Goal: Browse casually: Explore the website without a specific task or goal

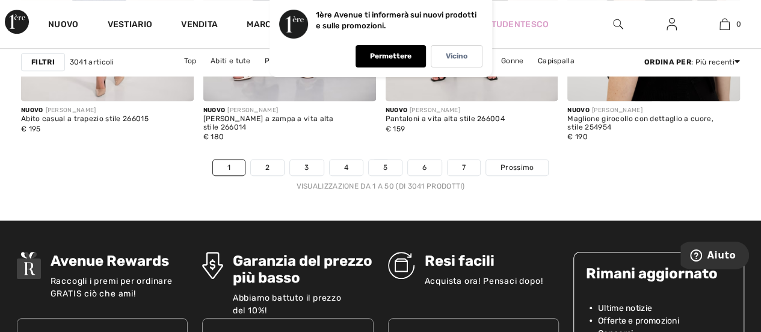
scroll to position [4964, 0]
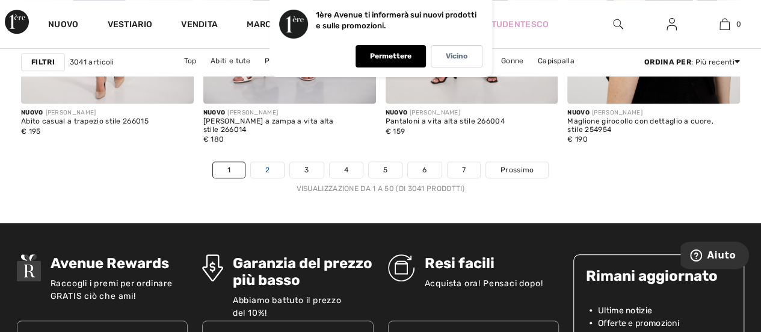
click at [268, 169] on font "2" at bounding box center [267, 169] width 4 height 8
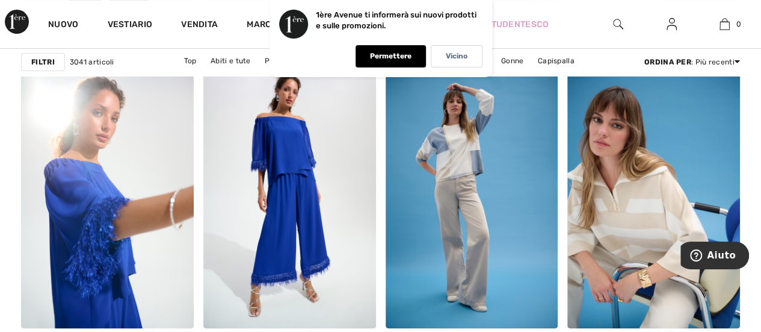
scroll to position [4772, 0]
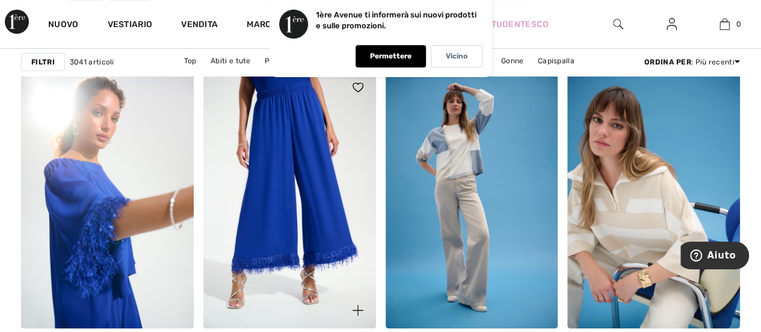
click at [311, 234] on img at bounding box center [289, 198] width 173 height 259
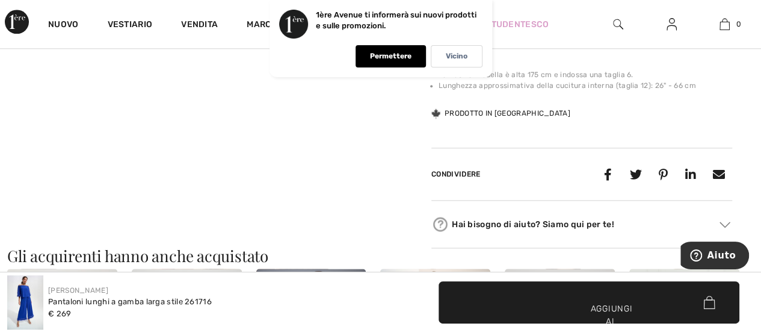
scroll to position [595, 0]
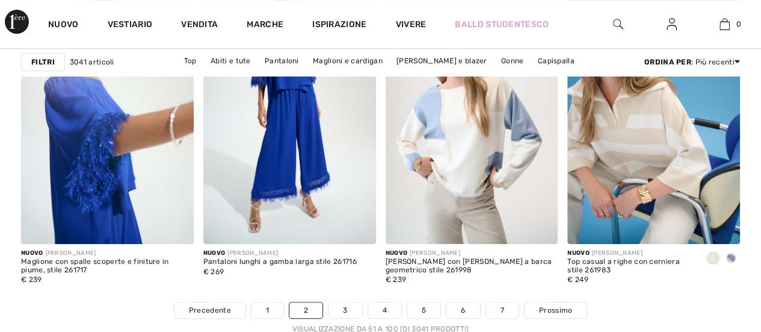
checkbox input "true"
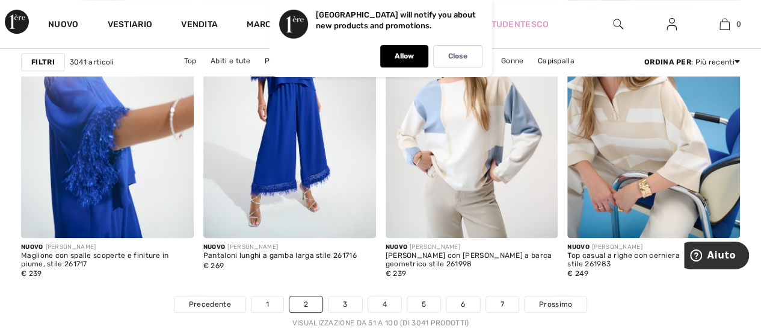
scroll to position [4855, 0]
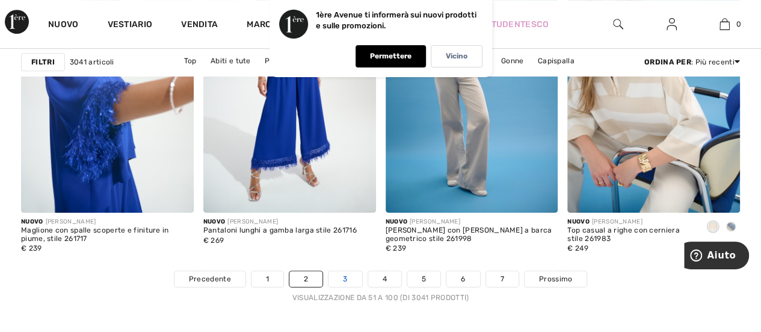
click at [347, 281] on link "3" at bounding box center [345, 279] width 33 height 16
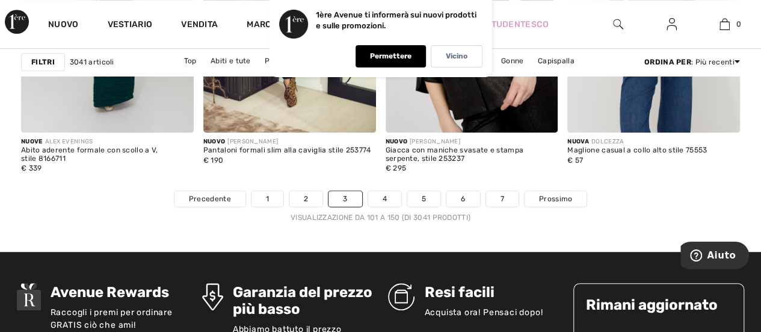
scroll to position [4968, 0]
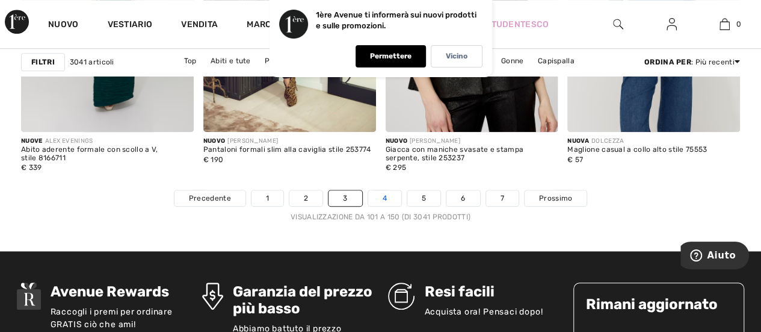
click at [378, 196] on link "4" at bounding box center [384, 198] width 33 height 16
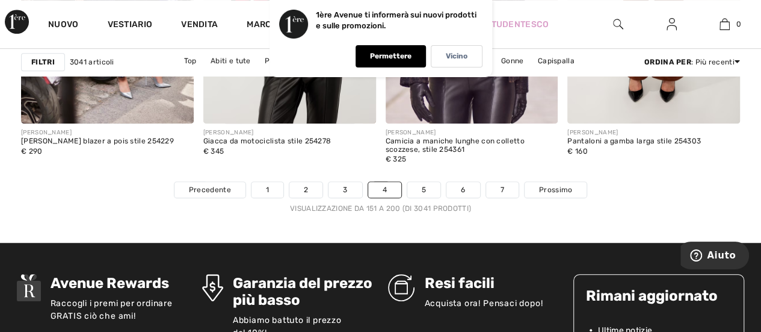
scroll to position [4936, 0]
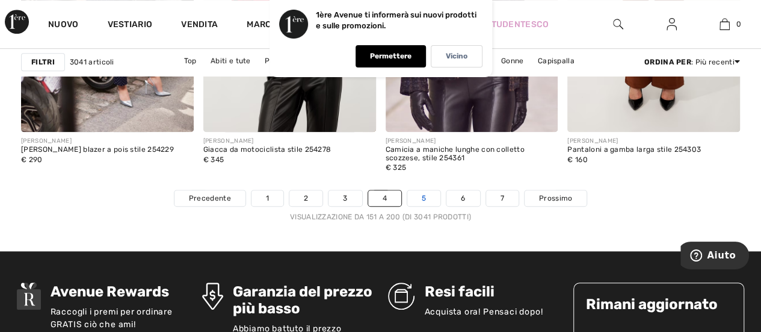
click at [426, 195] on link "5" at bounding box center [423, 198] width 33 height 16
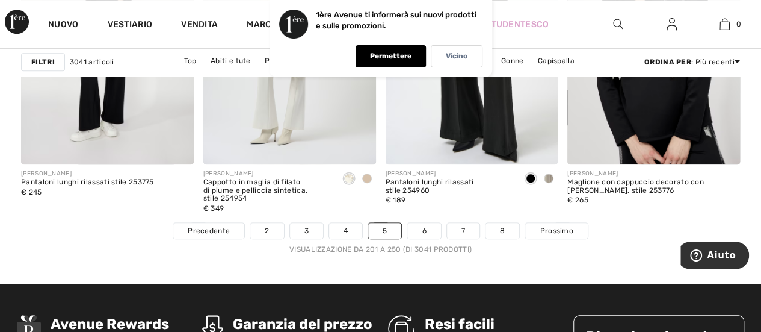
scroll to position [4937, 0]
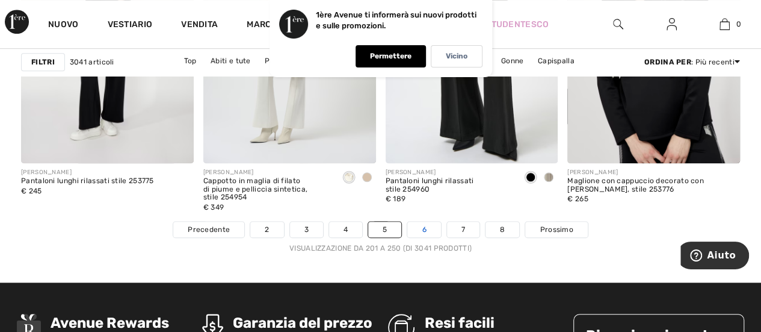
click at [422, 229] on link "6" at bounding box center [423, 229] width 33 height 16
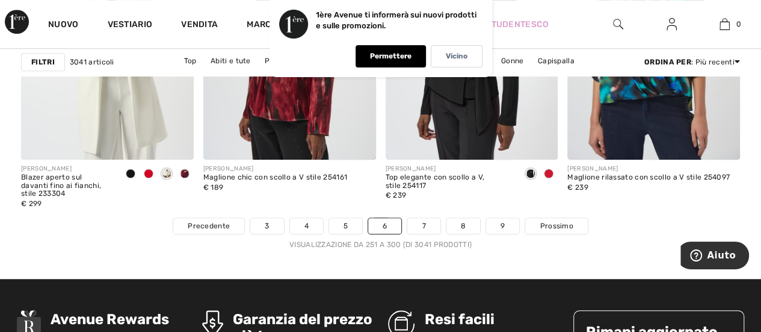
scroll to position [4907, 0]
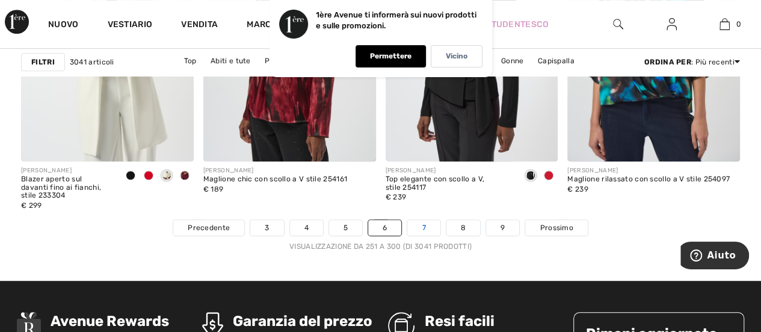
click at [413, 224] on link "7" at bounding box center [423, 228] width 32 height 16
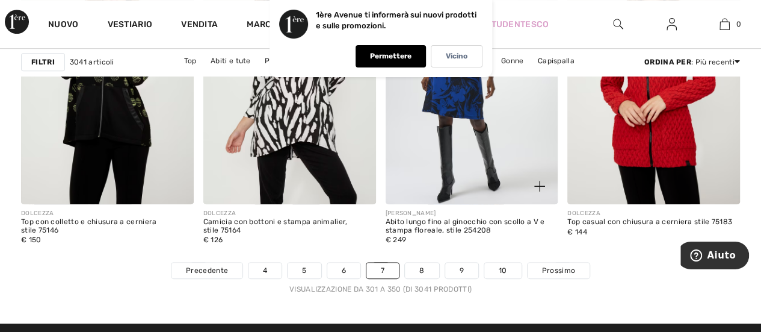
scroll to position [4895, 0]
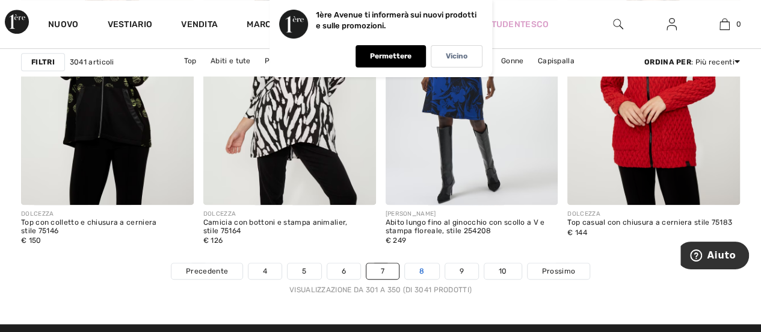
click at [418, 271] on link "8" at bounding box center [422, 271] width 34 height 16
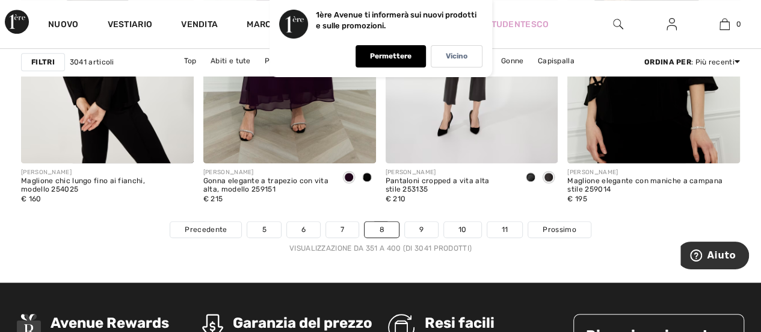
scroll to position [4902, 0]
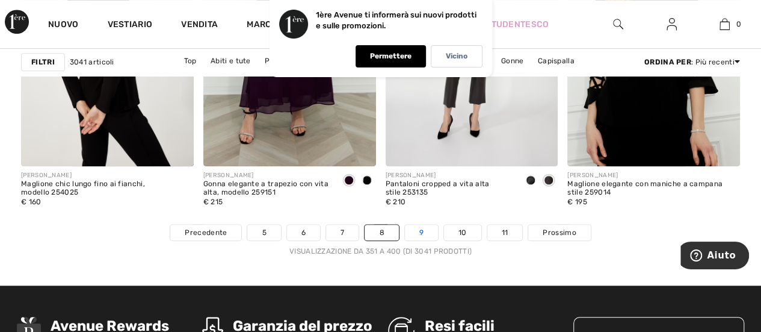
click at [421, 228] on font "9" at bounding box center [421, 232] width 4 height 8
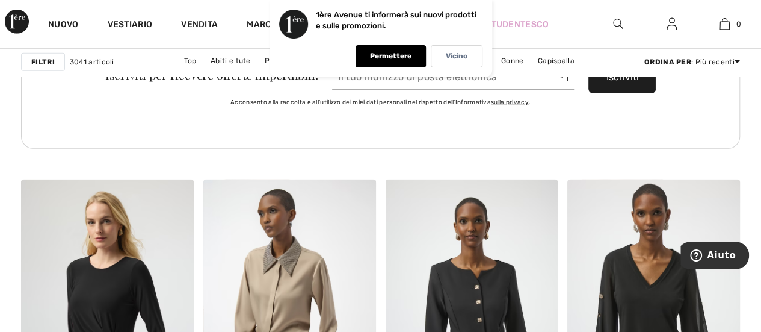
scroll to position [3994, 0]
